Goal: Task Accomplishment & Management: Manage account settings

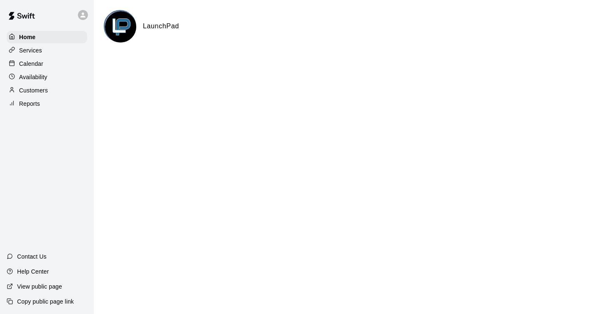
click at [38, 62] on p "Calendar" at bounding box center [31, 64] width 24 height 8
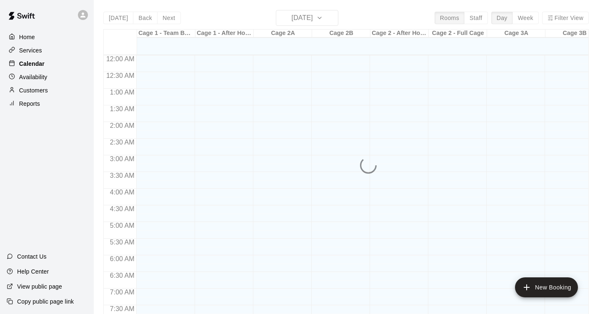
scroll to position [371, 0]
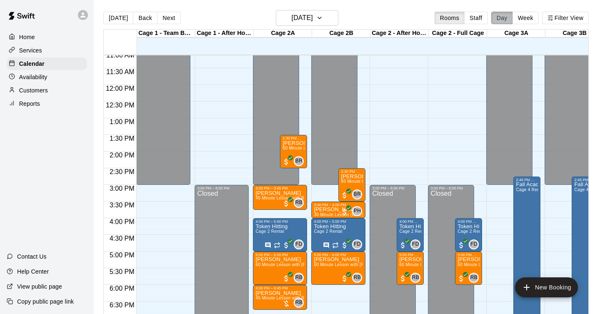
click at [503, 17] on button "Day" at bounding box center [502, 18] width 22 height 13
click at [521, 15] on button "Week" at bounding box center [526, 18] width 26 height 13
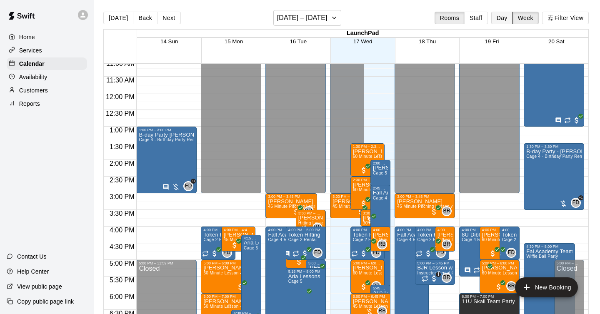
click at [503, 18] on button "Day" at bounding box center [502, 18] width 22 height 13
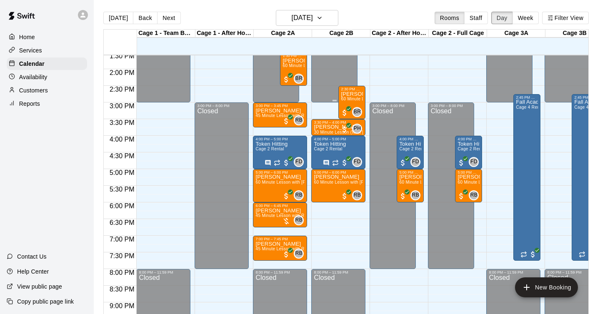
scroll to position [447, 0]
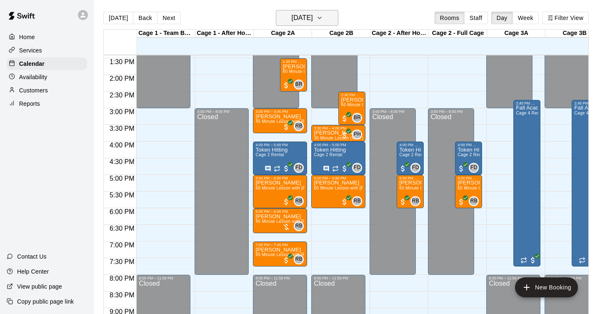
click at [313, 20] on h6 "[DATE]" at bounding box center [302, 18] width 21 height 12
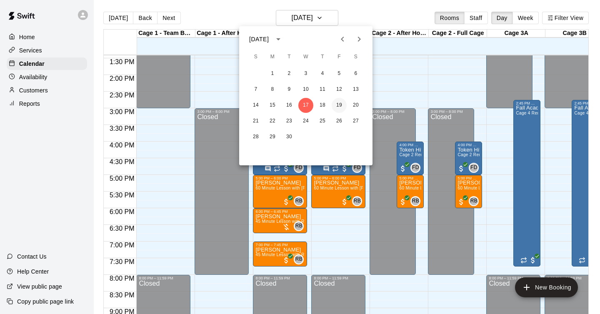
click at [334, 104] on button "19" at bounding box center [339, 105] width 15 height 15
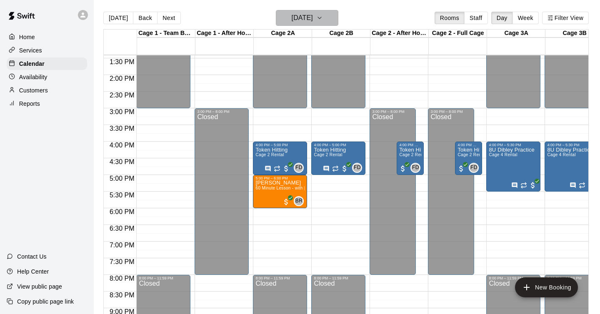
click at [313, 16] on h6 "[DATE]" at bounding box center [302, 18] width 21 height 12
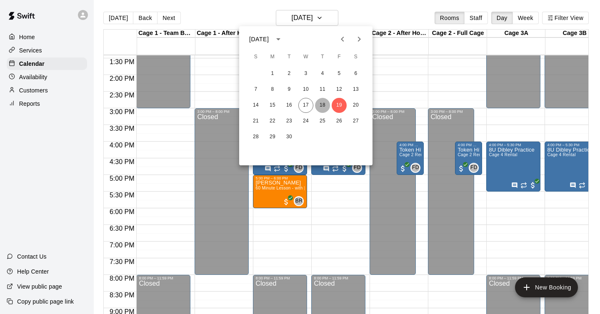
click at [321, 105] on button "18" at bounding box center [322, 105] width 15 height 15
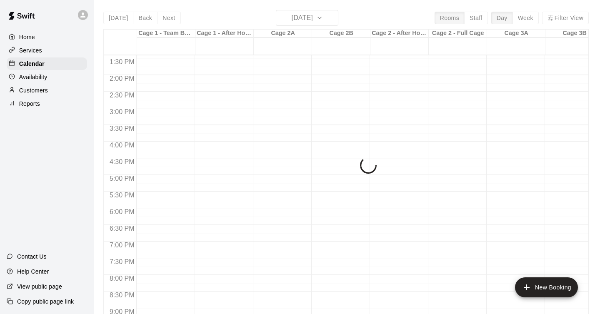
click at [331, 15] on div "[DATE] Back [DATE][DATE] Rooms Staff Day Week Filter View Cage 1 - Team Booking…" at bounding box center [346, 167] width 486 height 314
click at [388, 14] on div "[DATE] Back [DATE][DATE] Rooms Staff Day Week Filter View Cage 1 - Team Booking…" at bounding box center [346, 167] width 486 height 314
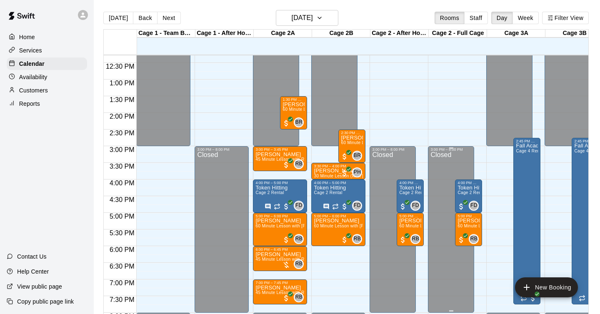
scroll to position [380, 0]
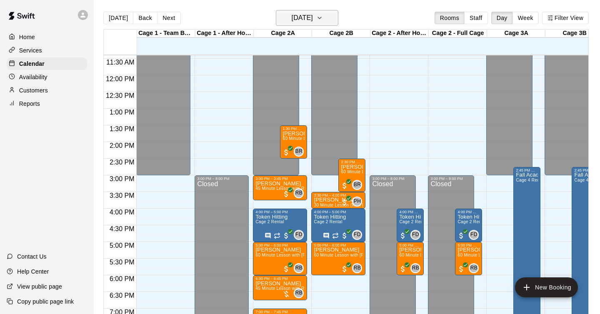
click at [313, 17] on h6 "[DATE]" at bounding box center [302, 18] width 21 height 12
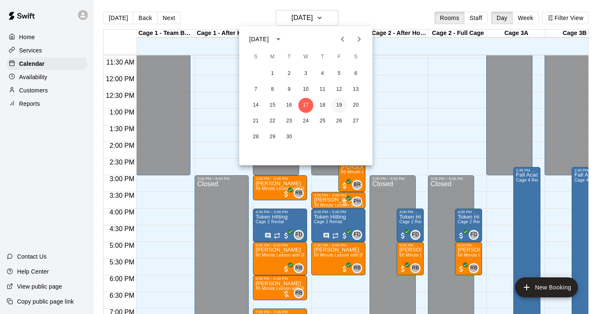
click at [337, 105] on button "19" at bounding box center [339, 105] width 15 height 15
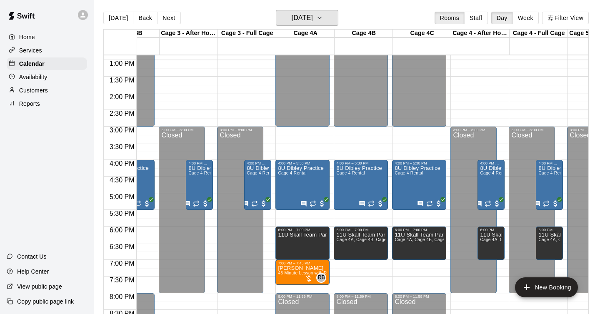
scroll to position [0, 0]
